Goal: Task Accomplishment & Management: Manage account settings

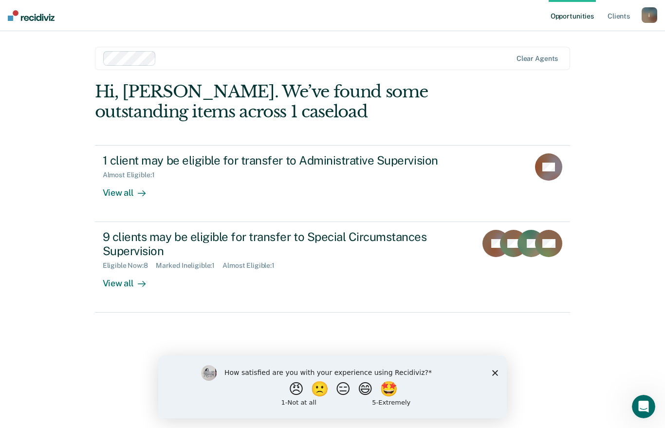
click at [118, 190] on div "View all" at bounding box center [130, 188] width 55 height 19
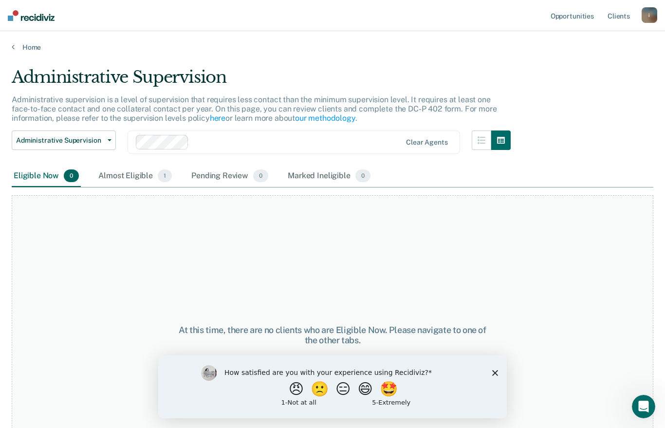
click at [112, 176] on div "Almost Eligible 1" at bounding box center [134, 176] width 77 height 21
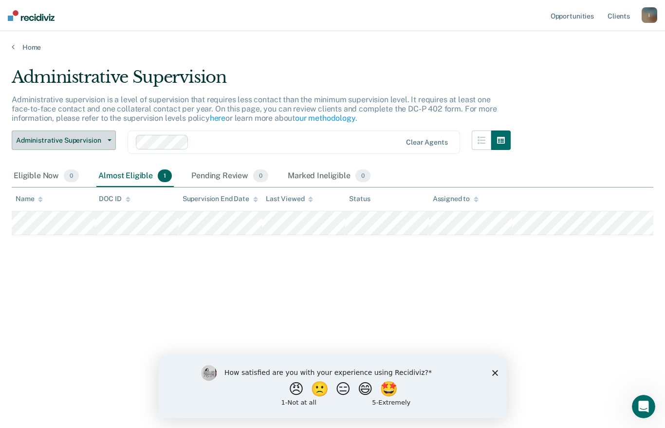
click at [52, 136] on span "Administrative Supervision" at bounding box center [60, 140] width 88 height 8
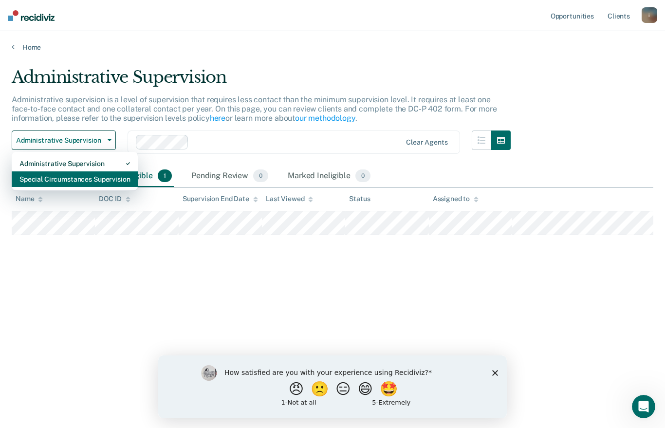
click at [39, 177] on div "Special Circumstances Supervision" at bounding box center [74, 179] width 111 height 16
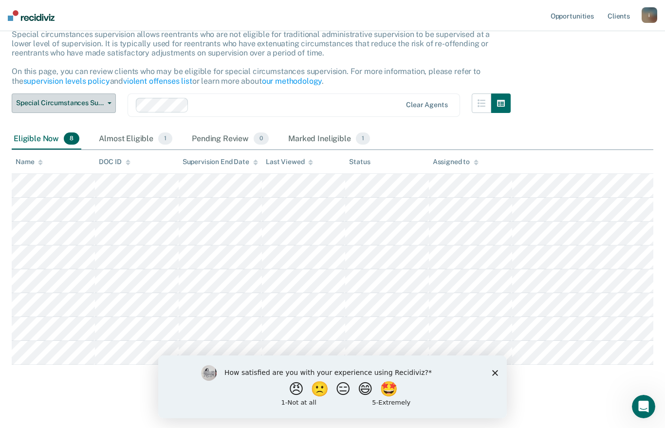
scroll to position [71, 0]
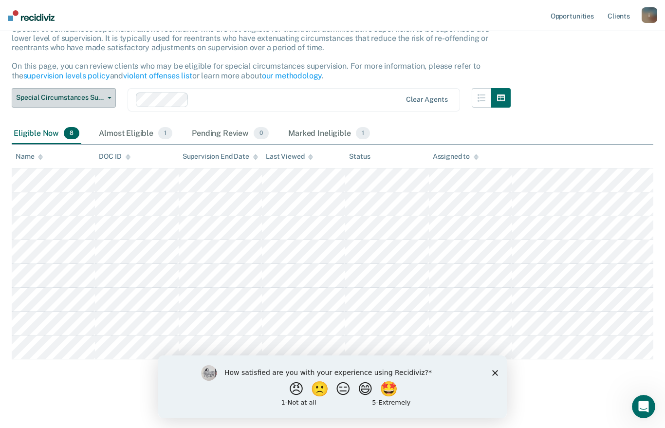
click at [39, 96] on span "Special Circumstances Supervision" at bounding box center [60, 97] width 88 height 8
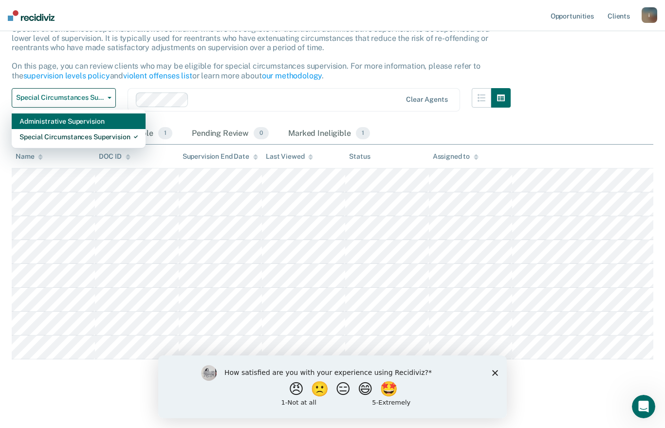
click at [32, 118] on div "Administrative Supervision" at bounding box center [78, 121] width 118 height 16
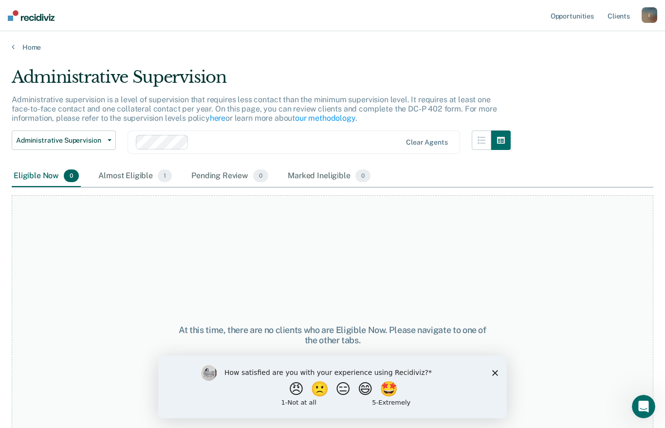
click at [237, 177] on div "Pending Review 0" at bounding box center [229, 176] width 81 height 21
click at [492, 373] on icon "Close survey" at bounding box center [495, 373] width 6 height 6
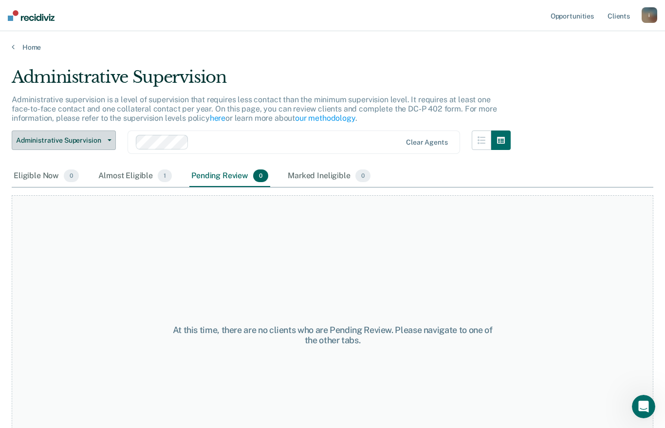
click at [45, 141] on span "Administrative Supervision" at bounding box center [60, 140] width 88 height 8
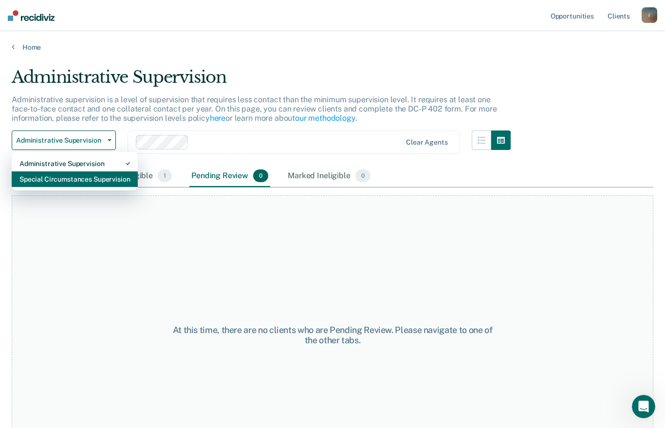
click at [40, 181] on div "Special Circumstances Supervision" at bounding box center [74, 179] width 111 height 16
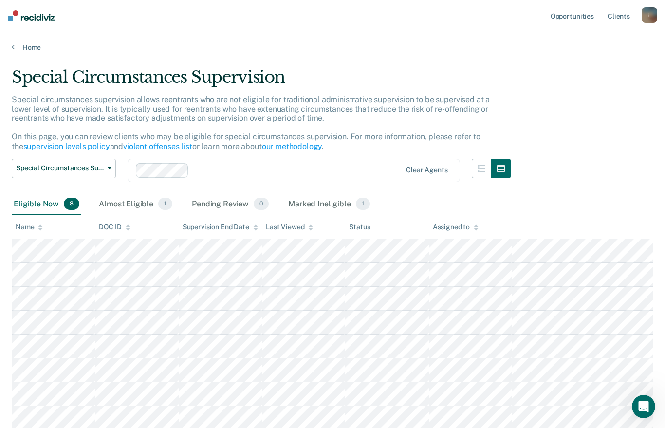
click at [325, 202] on div "Marked Ineligible 1" at bounding box center [329, 204] width 86 height 21
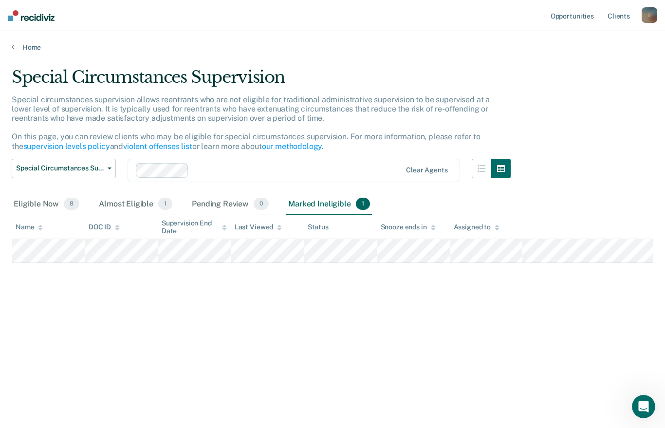
click at [135, 204] on div "Almost Eligible 1" at bounding box center [135, 204] width 77 height 21
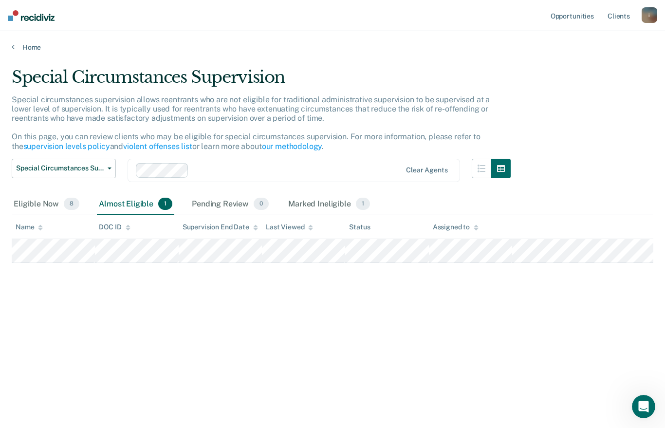
click at [39, 202] on div "Eligible Now 8" at bounding box center [47, 204] width 70 height 21
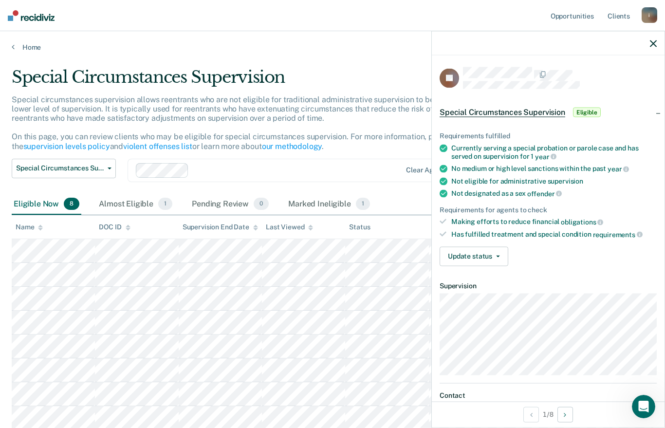
click at [479, 253] on button "Update status" at bounding box center [474, 255] width 69 height 19
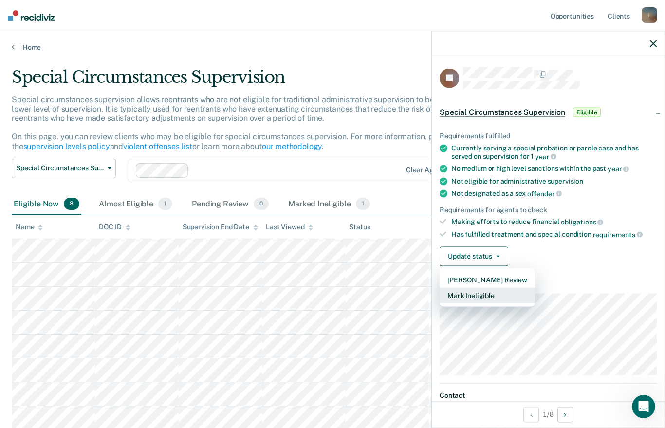
click at [477, 289] on button "Mark Ineligible" at bounding box center [487, 295] width 95 height 16
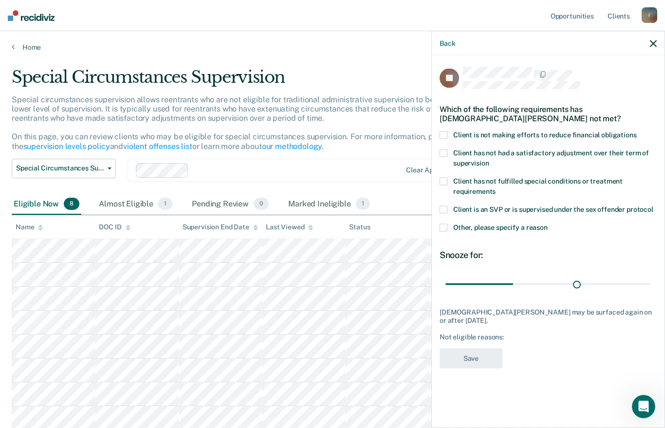
click at [576, 285] on input "range" at bounding box center [547, 284] width 205 height 17
click at [644, 277] on input "range" at bounding box center [547, 284] width 205 height 17
type input "91"
click at [650, 277] on input "range" at bounding box center [547, 284] width 205 height 17
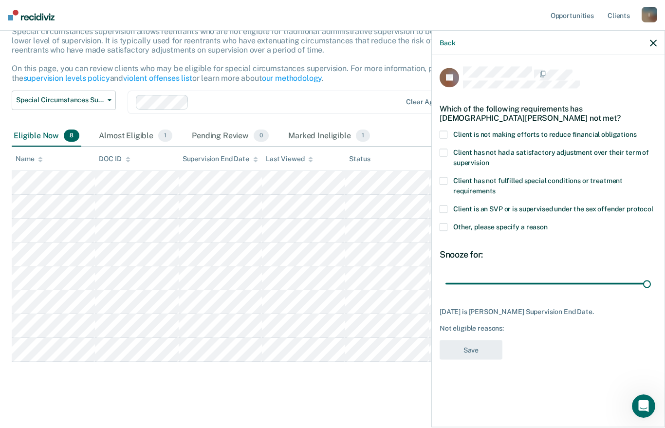
scroll to position [68, 0]
click at [546, 324] on div "Not eligible reasons:" at bounding box center [548, 328] width 217 height 8
click at [447, 133] on span at bounding box center [444, 135] width 8 height 8
click at [476, 345] on button "Save" at bounding box center [471, 350] width 63 height 20
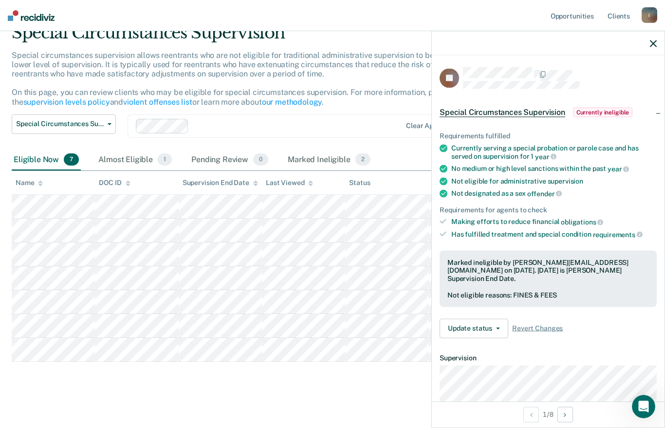
click at [319, 153] on div "Marked Ineligible 2" at bounding box center [329, 159] width 87 height 21
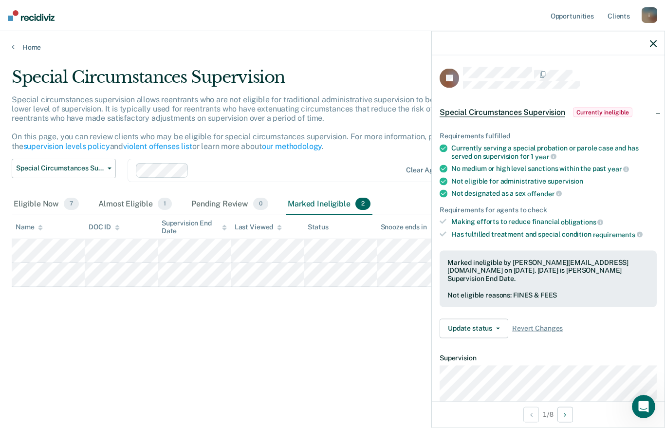
click at [32, 195] on div "Eligible Now 7" at bounding box center [46, 204] width 69 height 21
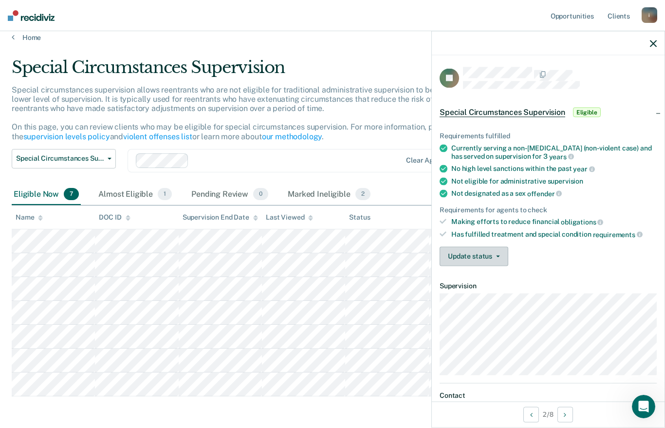
click at [492, 253] on button "Update status" at bounding box center [474, 255] width 69 height 19
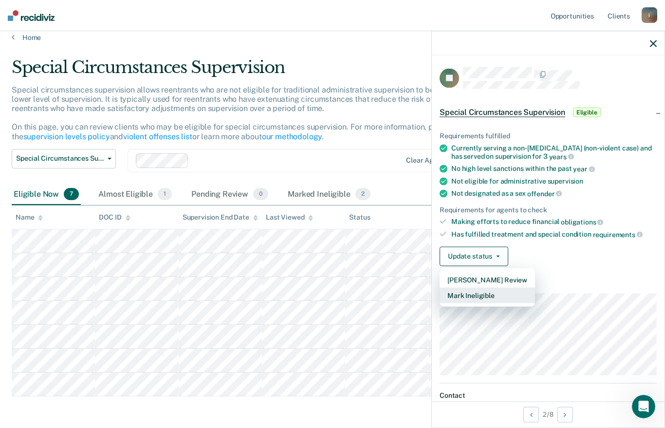
click at [483, 294] on button "Mark Ineligible" at bounding box center [487, 295] width 95 height 16
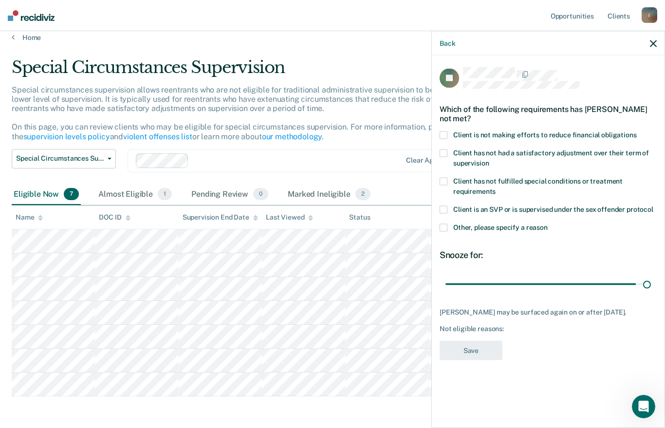
type input "180"
click at [443, 133] on span at bounding box center [444, 135] width 8 height 8
click at [479, 342] on button "Save" at bounding box center [471, 350] width 63 height 20
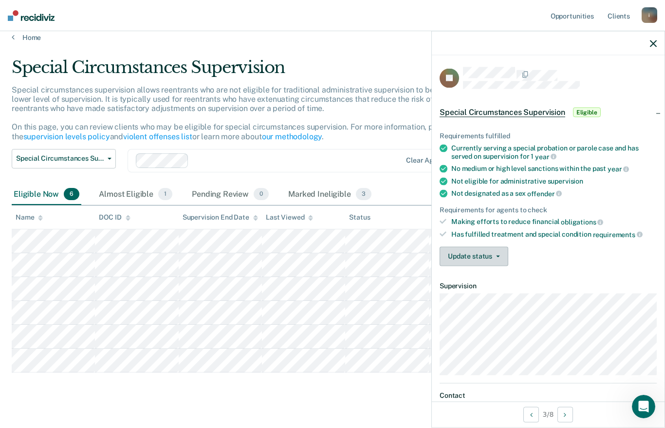
click at [489, 254] on button "Update status" at bounding box center [474, 255] width 69 height 19
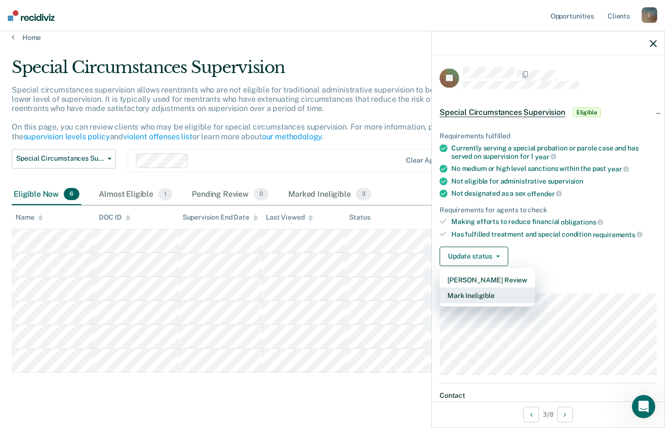
click at [481, 291] on button "Mark Ineligible" at bounding box center [487, 295] width 95 height 16
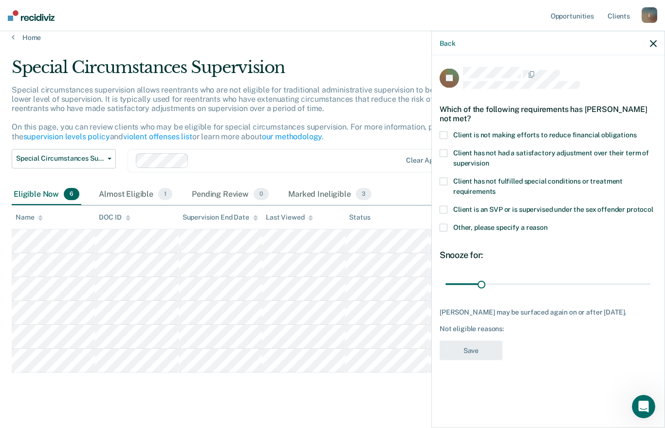
click at [445, 131] on span at bounding box center [444, 135] width 8 height 8
click at [442, 150] on span at bounding box center [444, 153] width 8 height 8
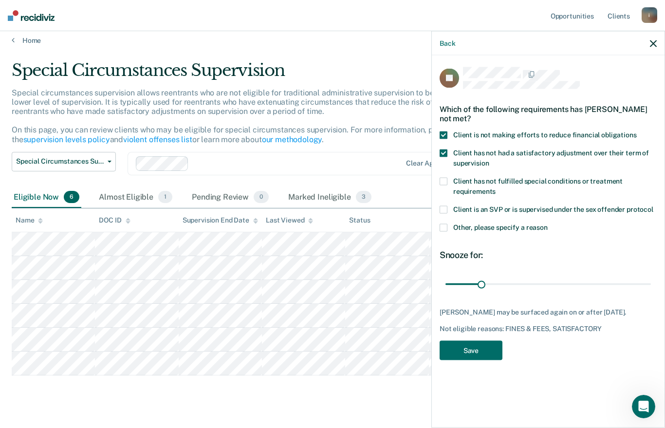
scroll to position [5, 0]
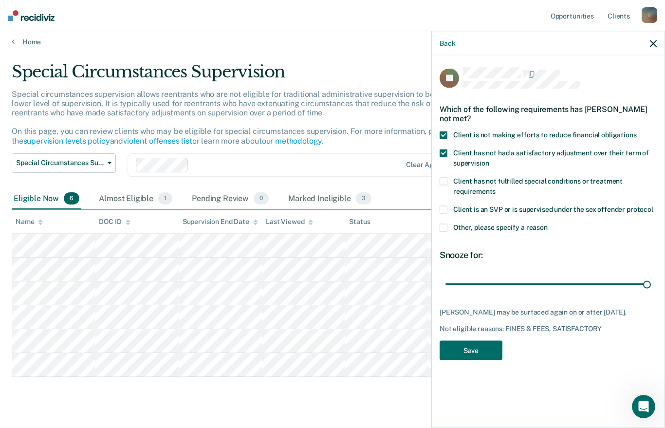
type input "180"
click at [443, 231] on label "Other, please specify a reason" at bounding box center [548, 228] width 217 height 10
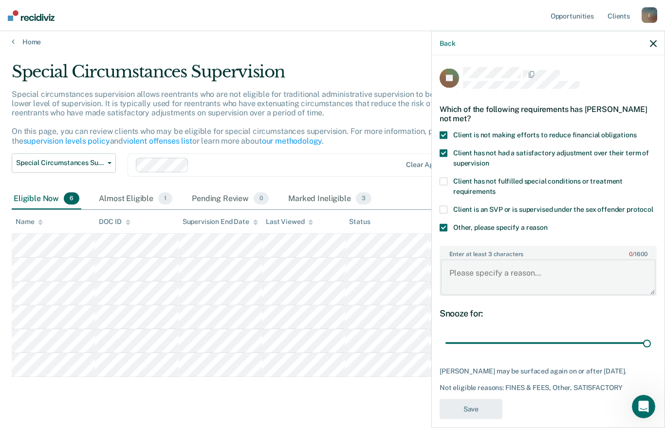
click at [502, 274] on textarea "Enter at least 3 characters 0 / 1600" at bounding box center [548, 277] width 215 height 36
type textarea "RECENT [MEDICAL_DATA]"
click at [479, 402] on button "Save" at bounding box center [471, 409] width 63 height 20
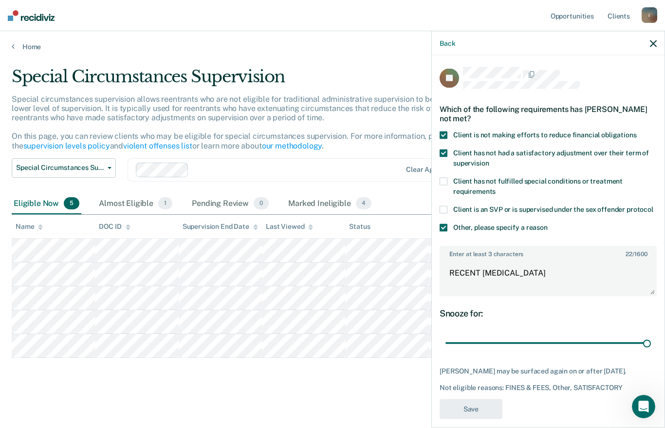
scroll to position [0, 0]
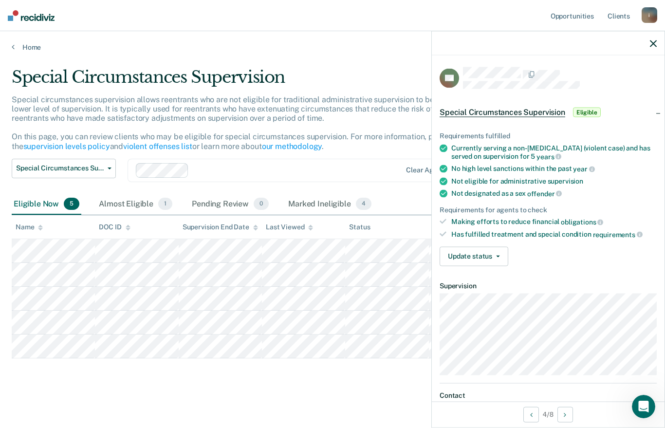
click at [489, 258] on button "Update status" at bounding box center [474, 255] width 69 height 19
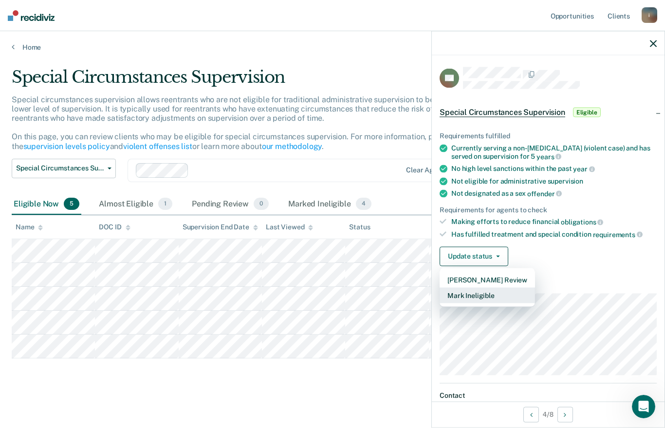
click at [478, 293] on button "Mark Ineligible" at bounding box center [487, 295] width 95 height 16
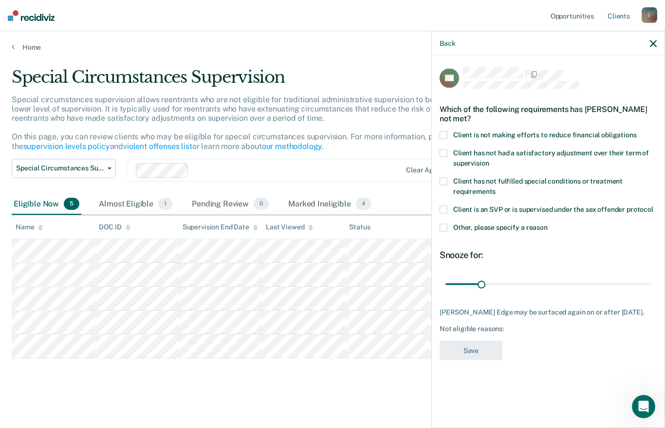
click at [443, 132] on span at bounding box center [444, 135] width 8 height 8
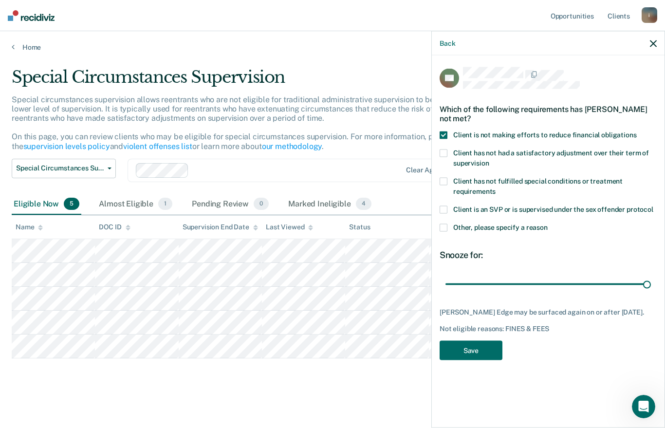
type input "180"
click at [483, 348] on button "Save" at bounding box center [471, 350] width 63 height 20
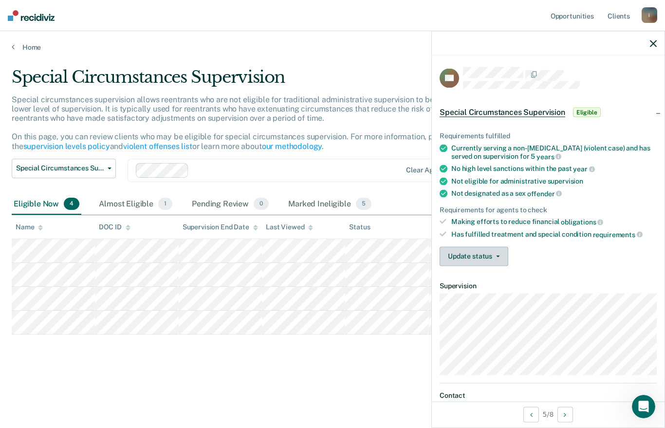
click at [491, 253] on button "Update status" at bounding box center [474, 255] width 69 height 19
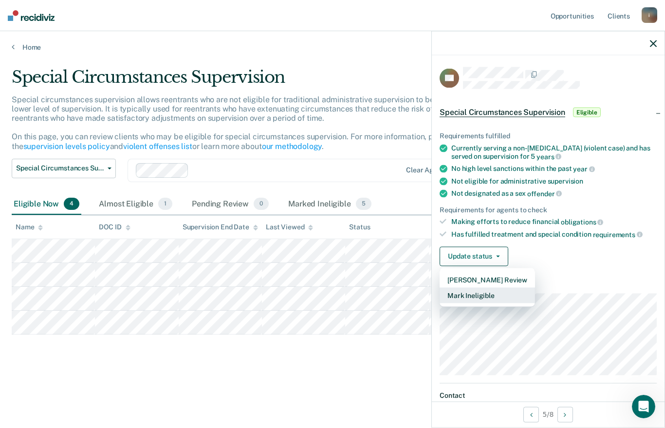
click at [479, 293] on button "Mark Ineligible" at bounding box center [487, 295] width 95 height 16
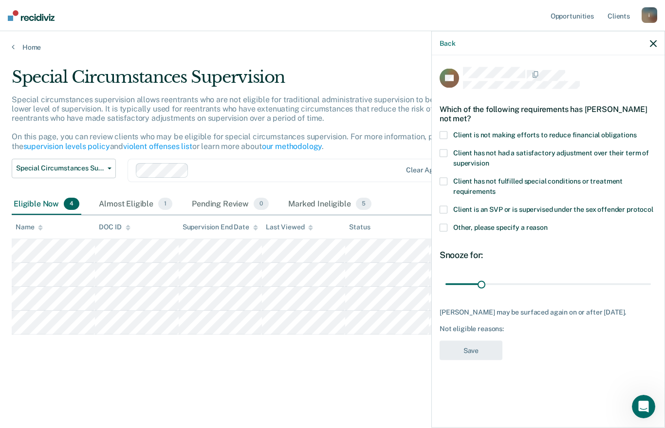
click at [442, 131] on span at bounding box center [444, 135] width 8 height 8
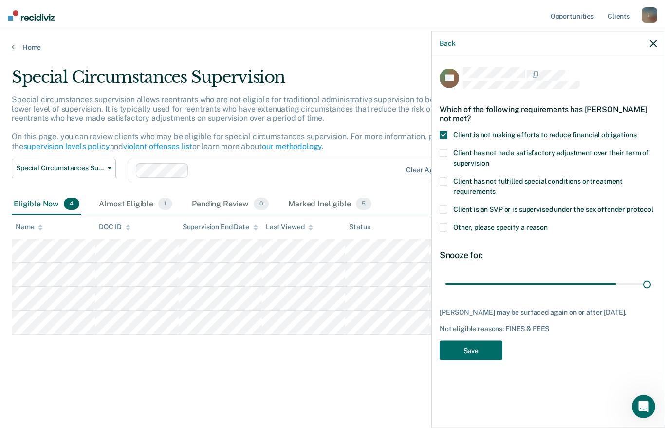
type input "180"
click at [475, 346] on button "Save" at bounding box center [471, 350] width 63 height 20
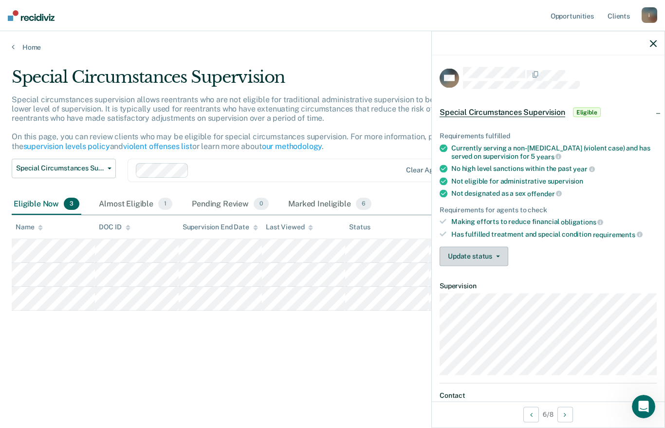
click at [491, 258] on button "Update status" at bounding box center [474, 255] width 69 height 19
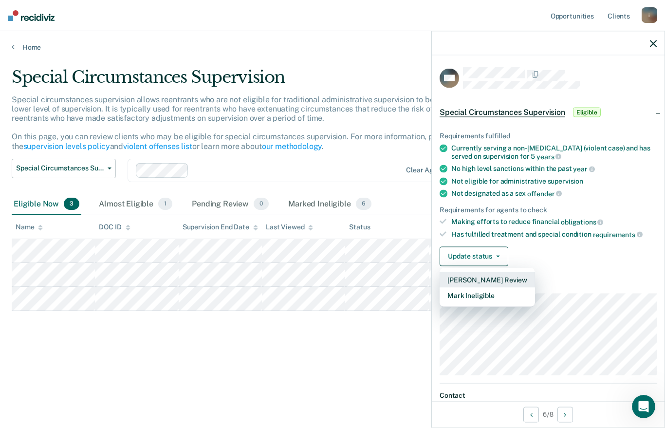
click at [479, 276] on button "[PERSON_NAME] Review" at bounding box center [487, 280] width 95 height 16
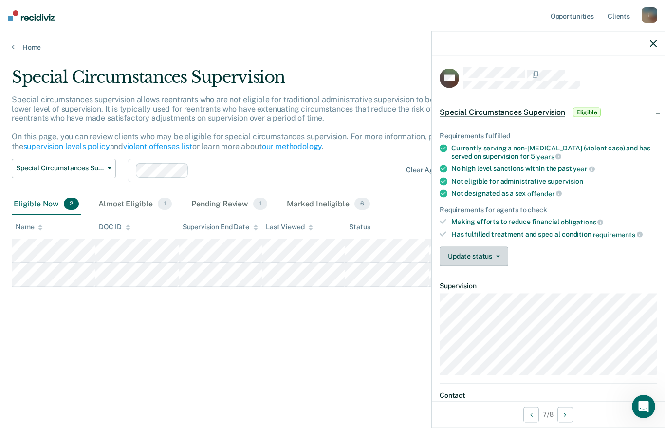
click at [490, 256] on button "Update status" at bounding box center [474, 255] width 69 height 19
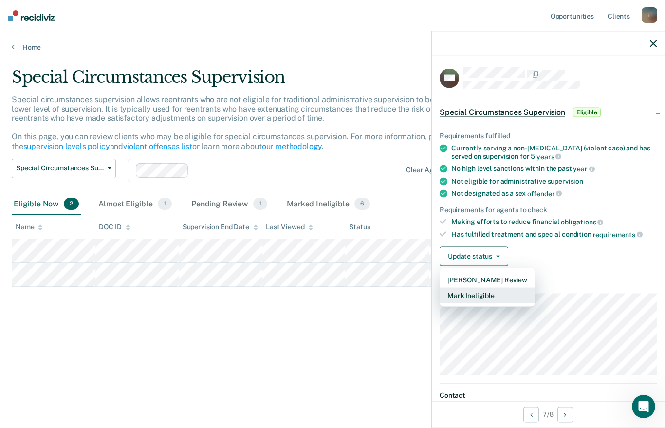
click at [474, 294] on button "Mark Ineligible" at bounding box center [487, 295] width 95 height 16
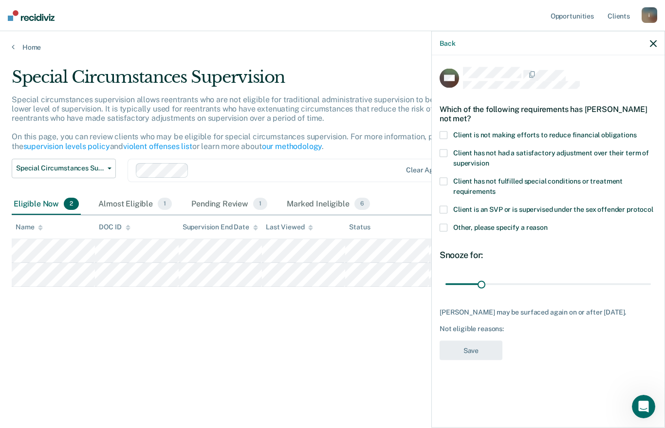
click at [442, 131] on span at bounding box center [444, 135] width 8 height 8
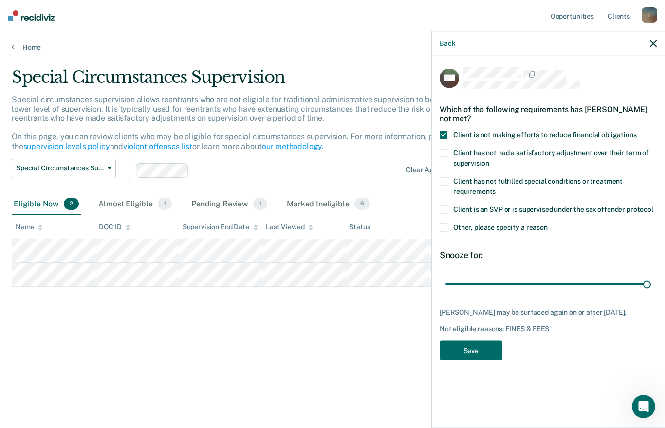
type input "180"
click at [485, 349] on button "Save" at bounding box center [471, 350] width 63 height 20
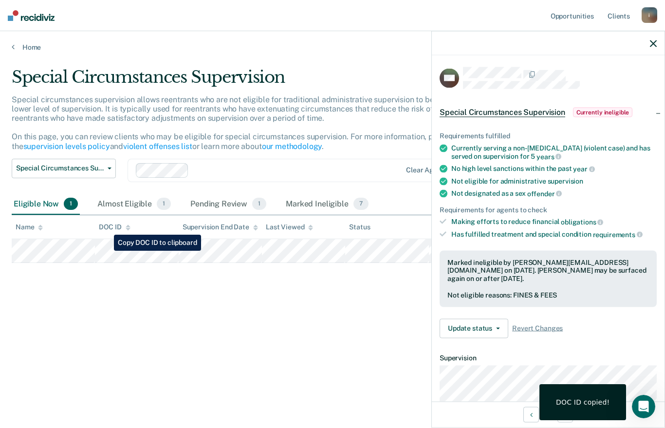
click at [255, 314] on div "Special Circumstances Supervision Special circumstances supervision allows reen…" at bounding box center [333, 211] width 642 height 288
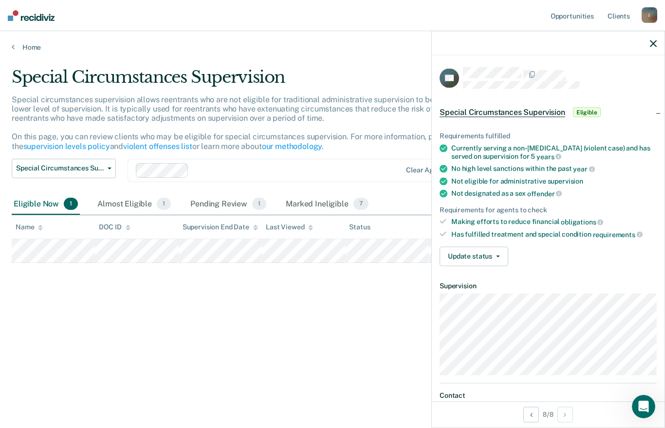
click at [469, 251] on button "Update status" at bounding box center [474, 255] width 69 height 19
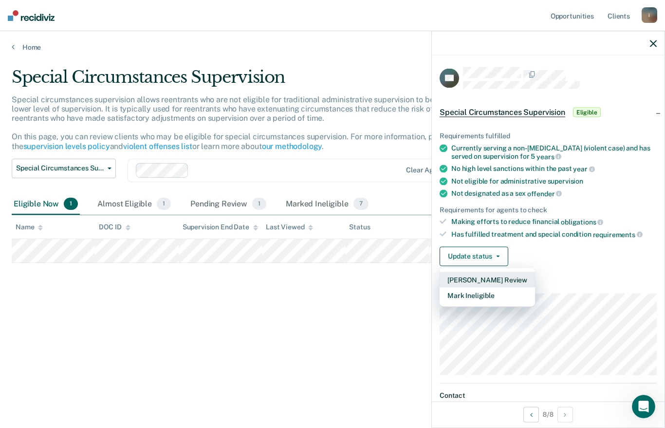
click at [459, 275] on button "[PERSON_NAME] Review" at bounding box center [487, 280] width 95 height 16
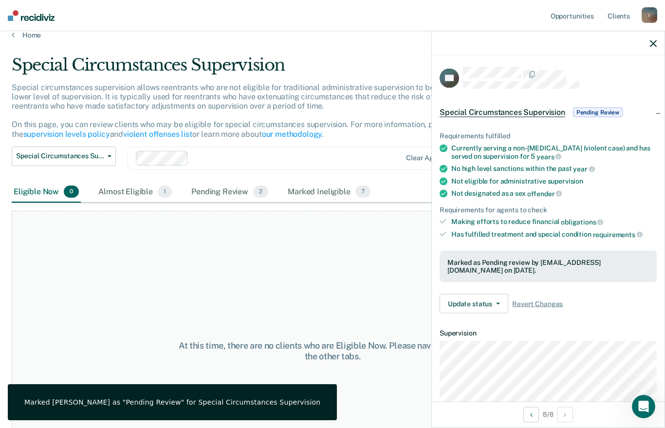
click at [224, 191] on div "Pending Review 2" at bounding box center [229, 192] width 81 height 21
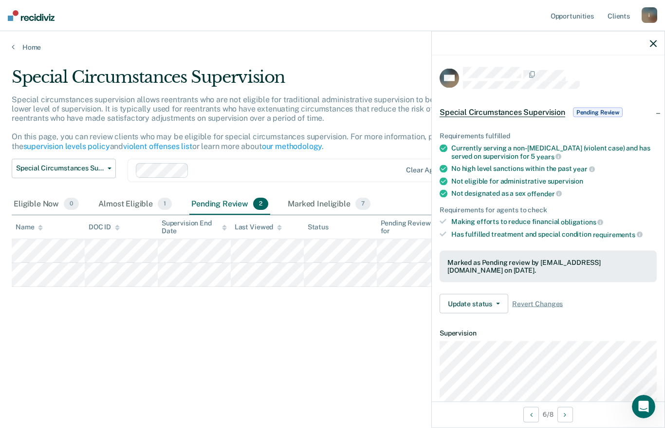
click at [124, 209] on div "Almost Eligible 1" at bounding box center [134, 204] width 77 height 21
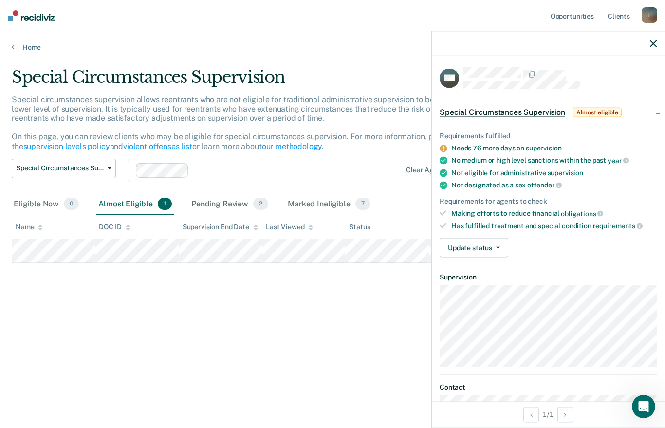
click at [309, 200] on div "Marked Ineligible 7" at bounding box center [329, 204] width 87 height 21
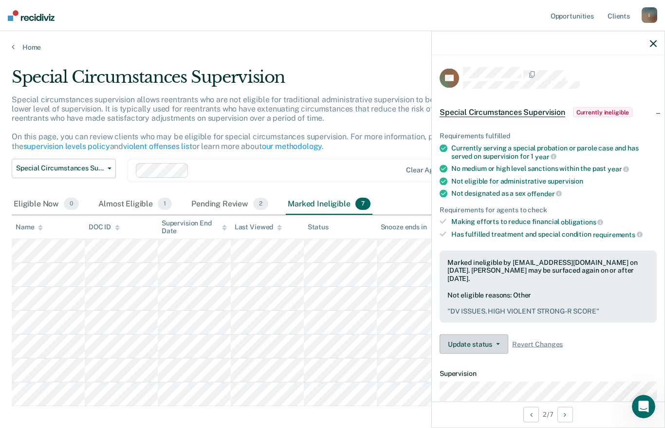
click at [483, 334] on button "Update status" at bounding box center [474, 343] width 69 height 19
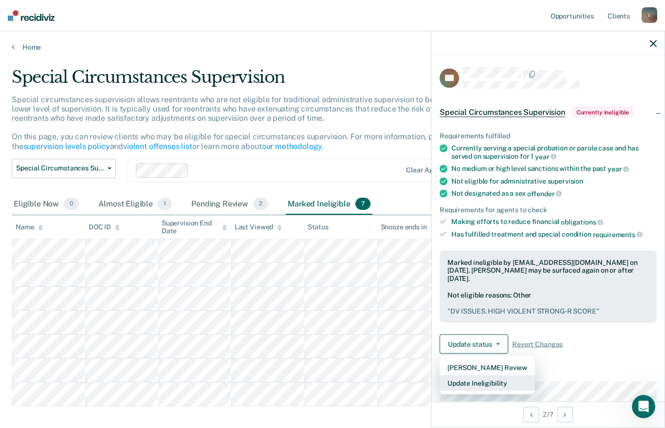
click at [488, 375] on button "Update Ineligibility" at bounding box center [487, 383] width 95 height 16
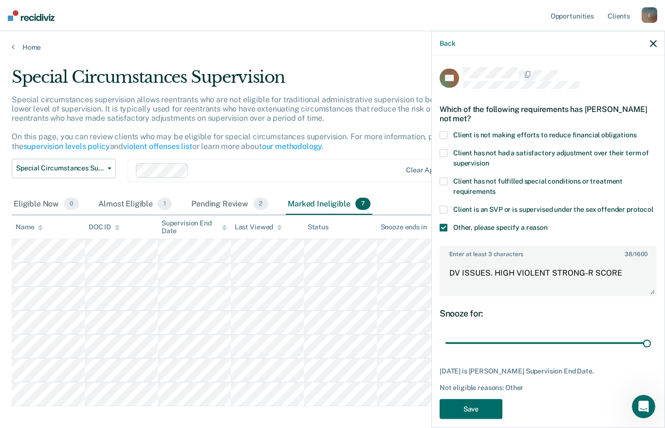
type input "141"
click at [466, 408] on button "Save" at bounding box center [471, 409] width 63 height 20
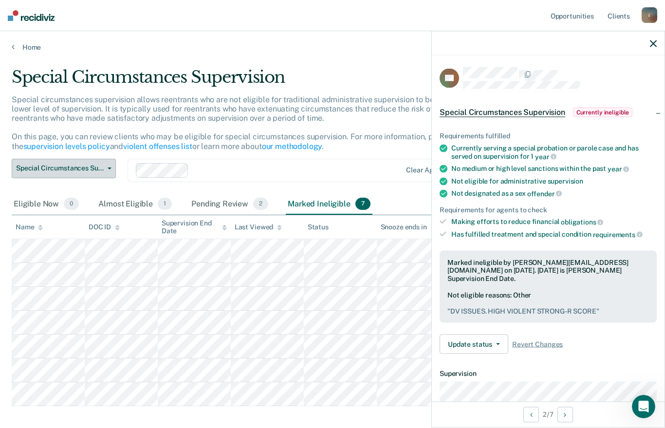
click at [66, 165] on span "Special Circumstances Supervision" at bounding box center [60, 168] width 88 height 8
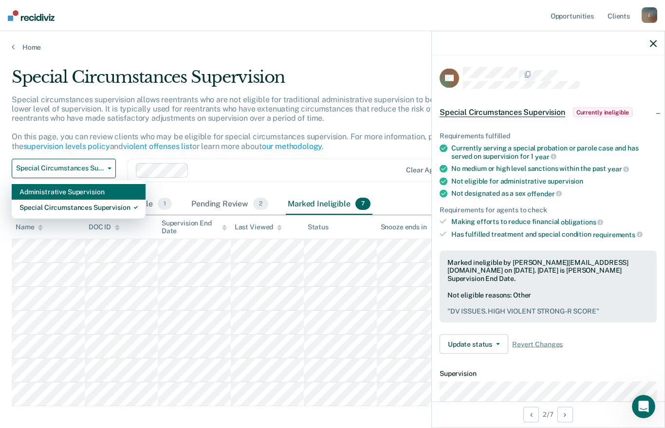
click at [27, 194] on div "Administrative Supervision" at bounding box center [78, 192] width 118 height 16
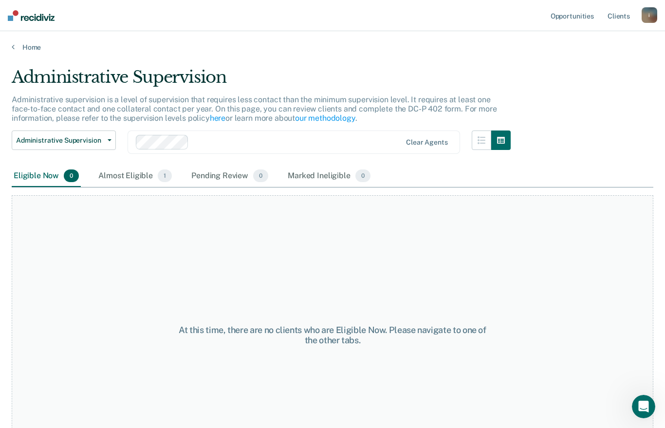
click at [118, 178] on div "Almost Eligible 1" at bounding box center [134, 176] width 77 height 21
